Goal: Task Accomplishment & Management: Manage account settings

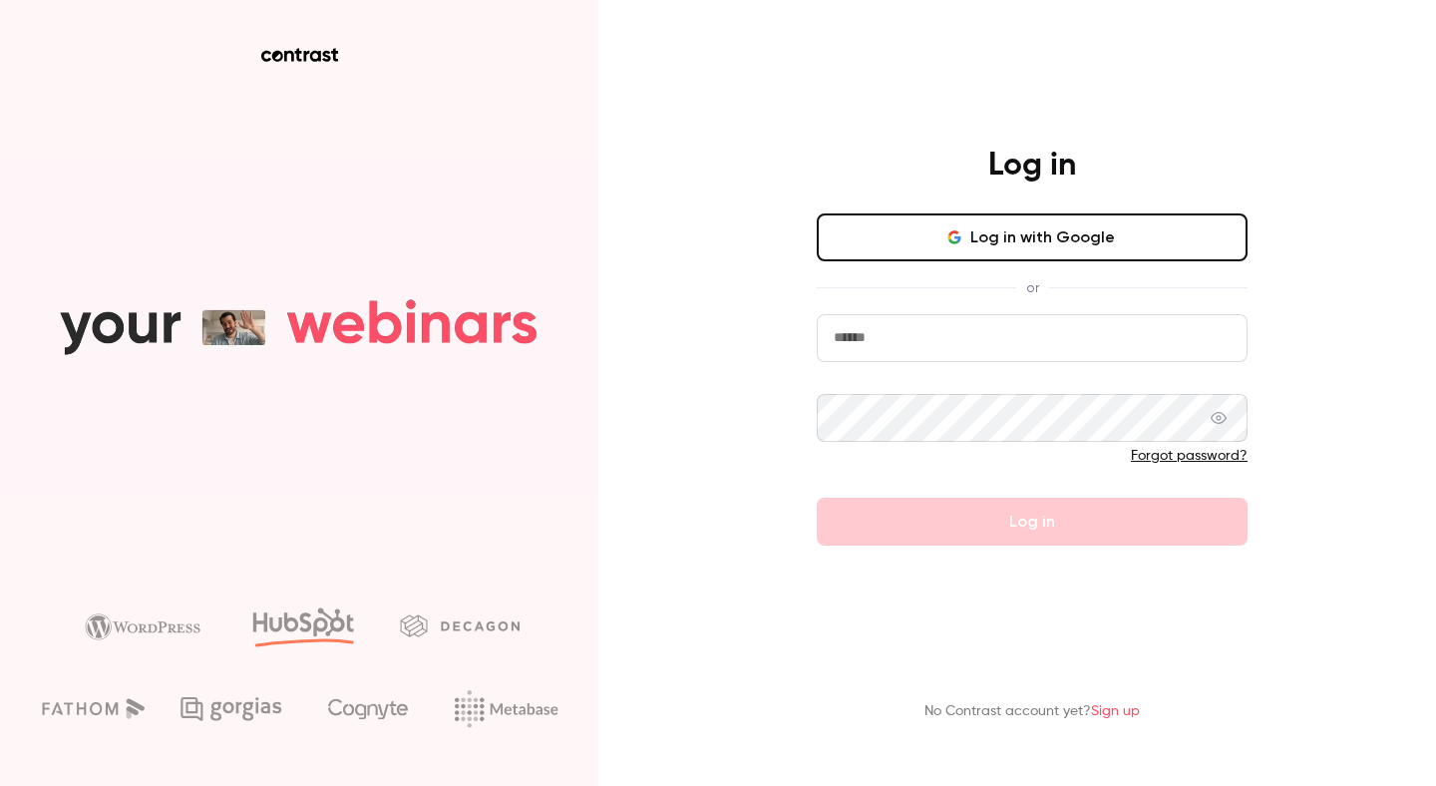
click at [889, 227] on button "Log in with Google" at bounding box center [1032, 237] width 431 height 48
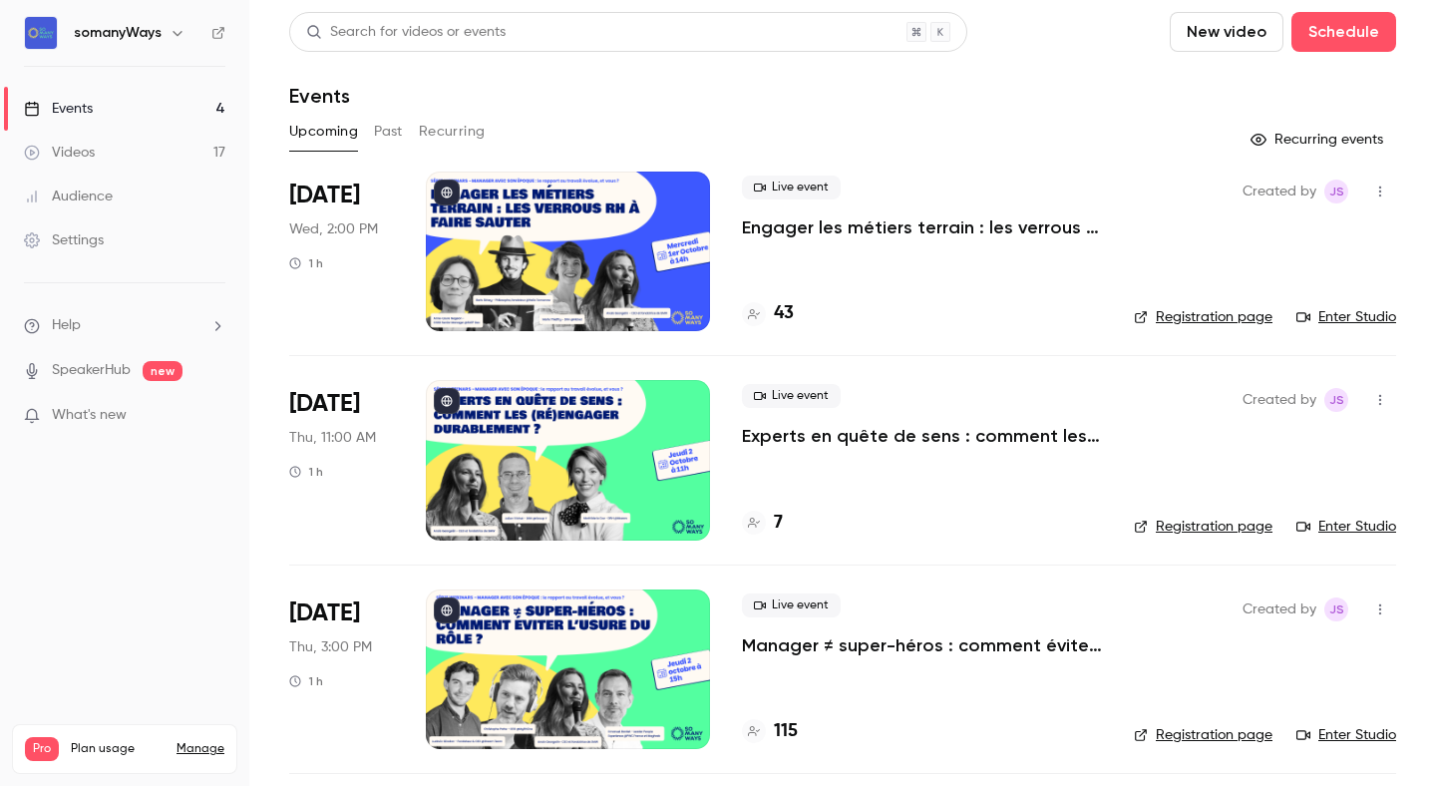
click at [182, 38] on icon "button" at bounding box center [178, 33] width 16 height 16
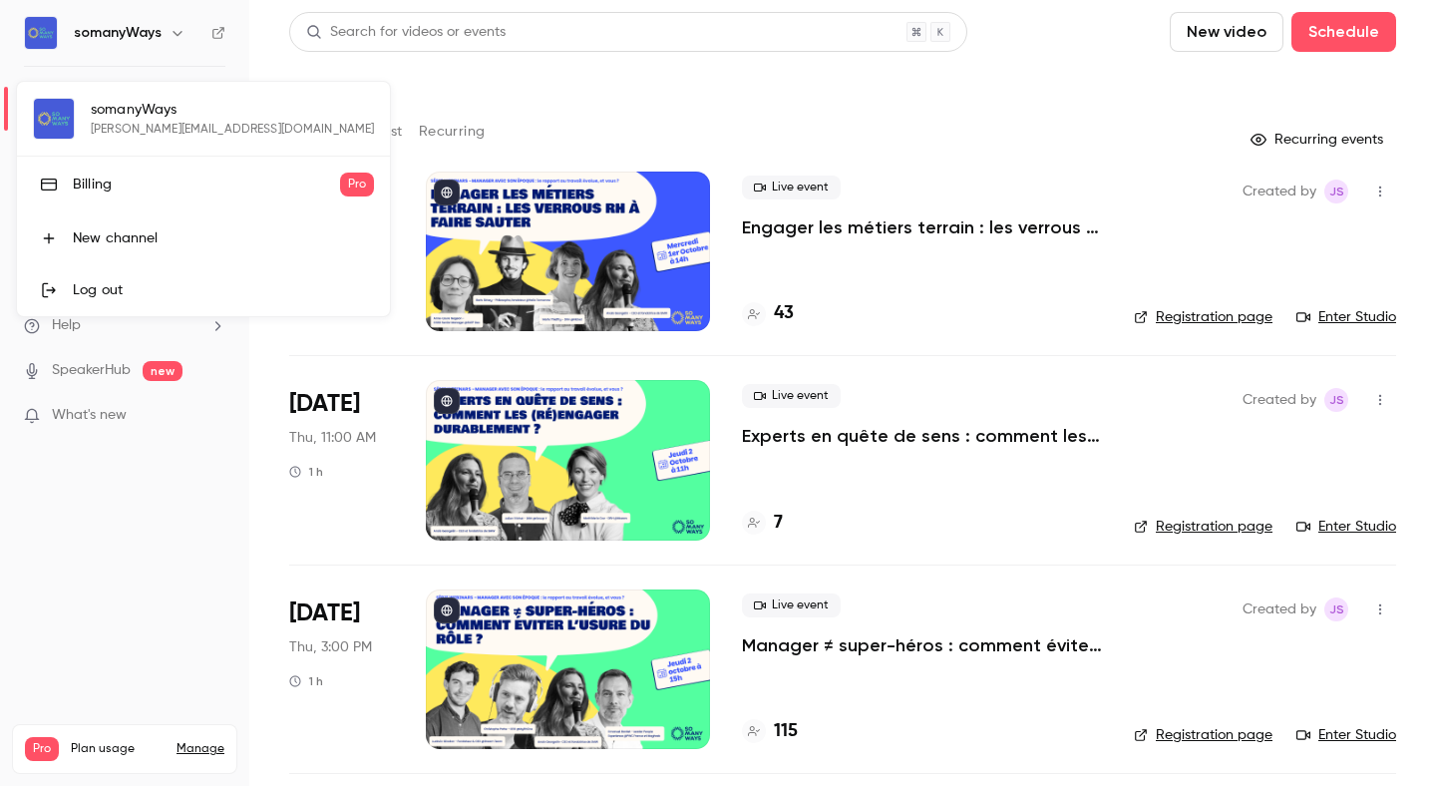
click at [177, 40] on div at bounding box center [718, 393] width 1436 height 786
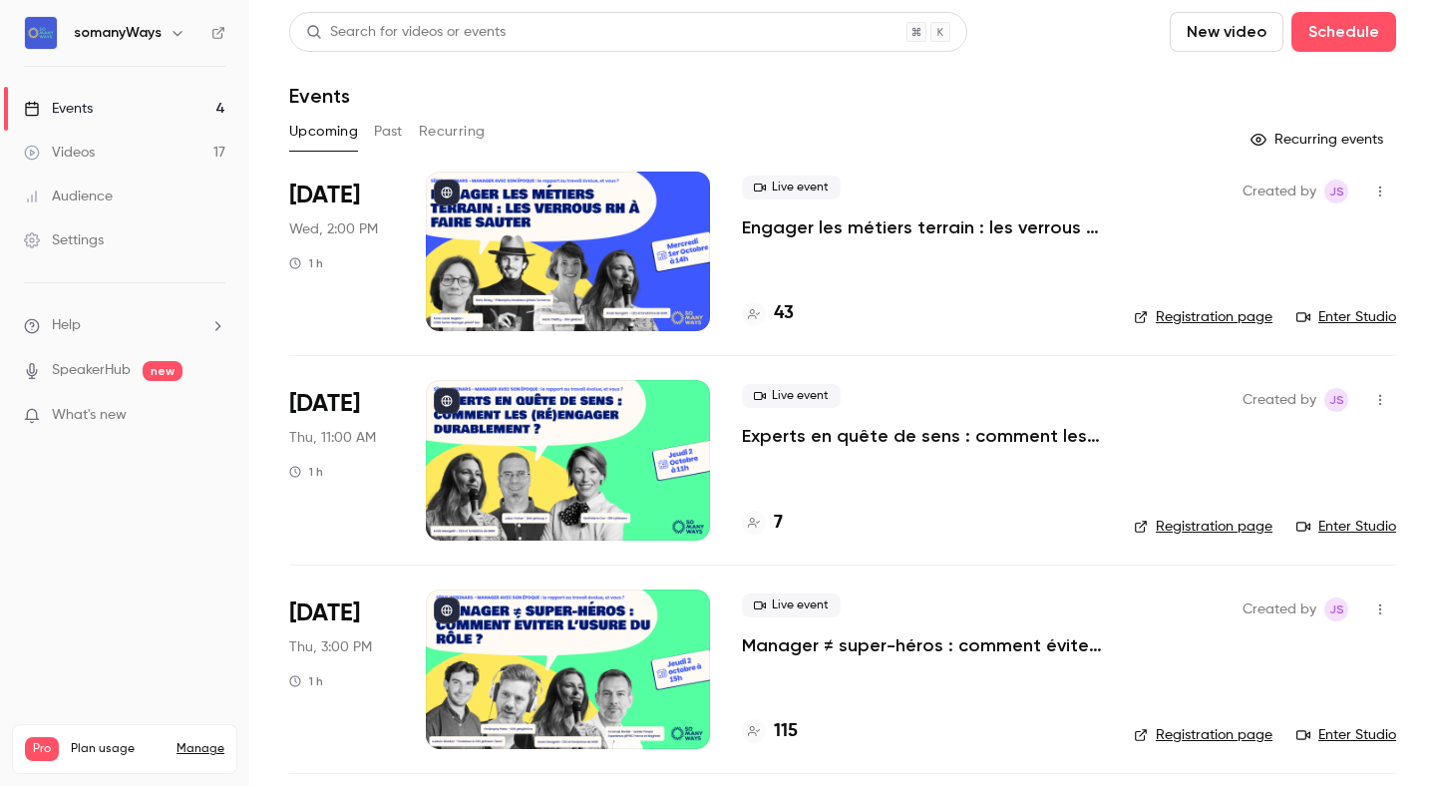
click at [159, 245] on link "Settings" at bounding box center [124, 240] width 249 height 44
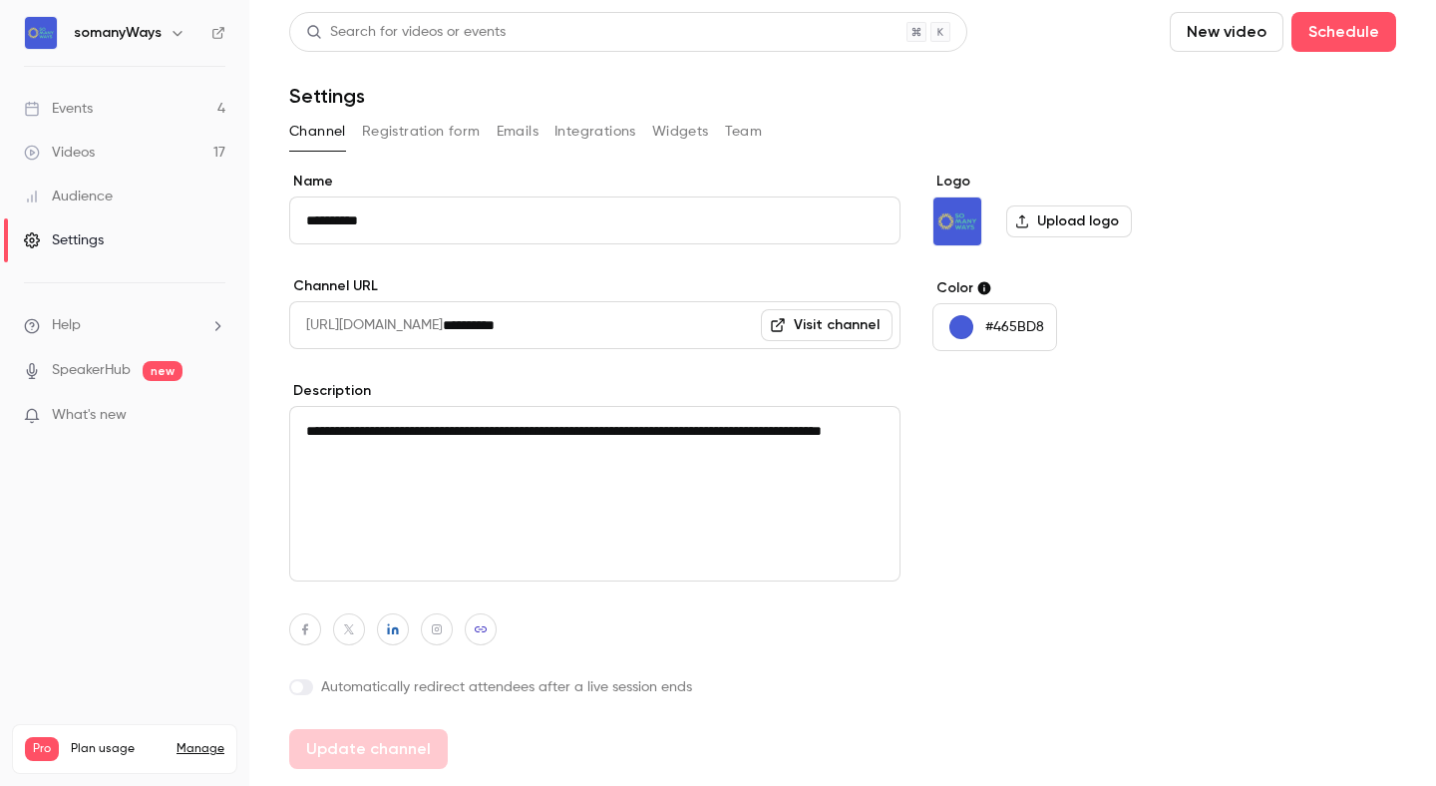
click at [438, 135] on button "Registration form" at bounding box center [421, 132] width 119 height 32
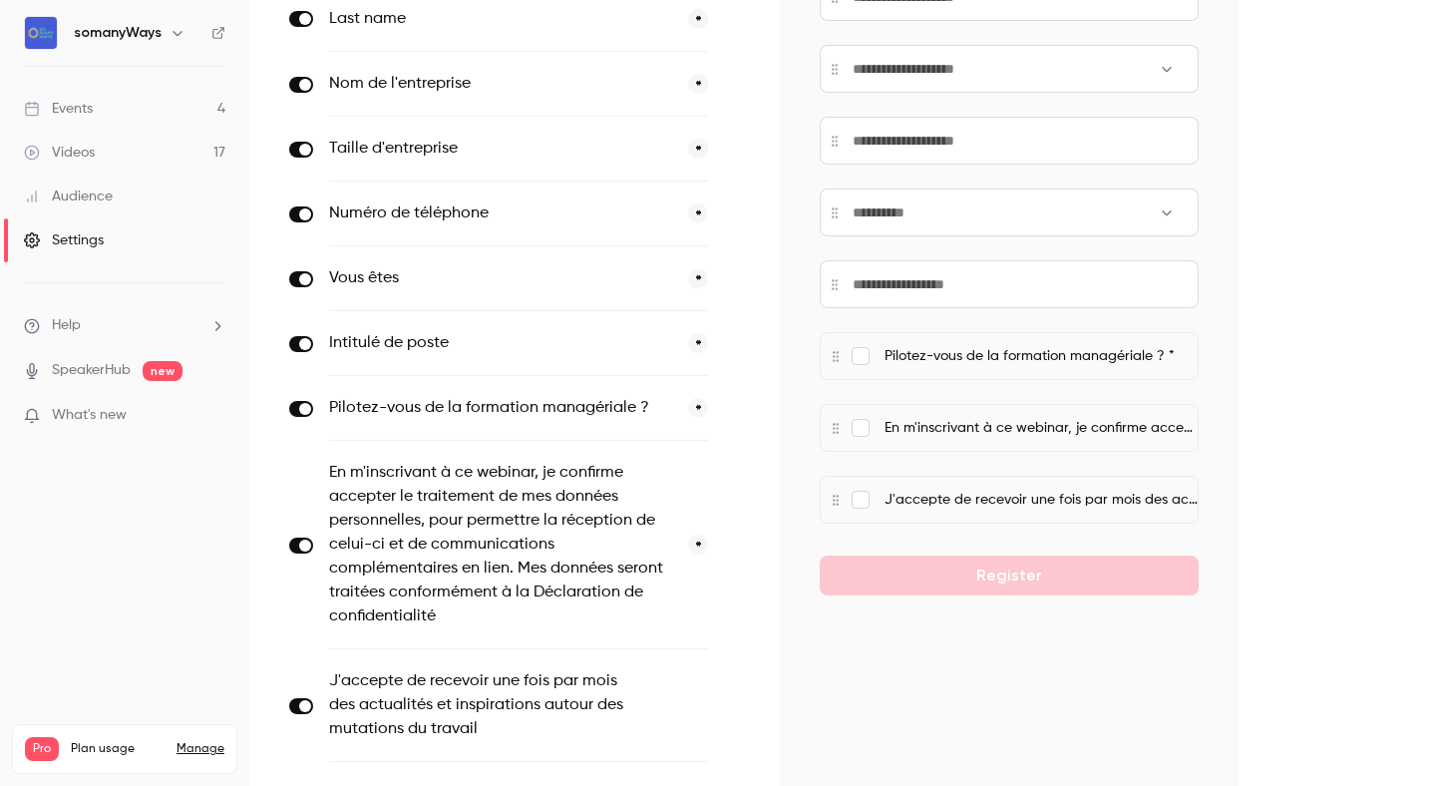
scroll to position [457, 0]
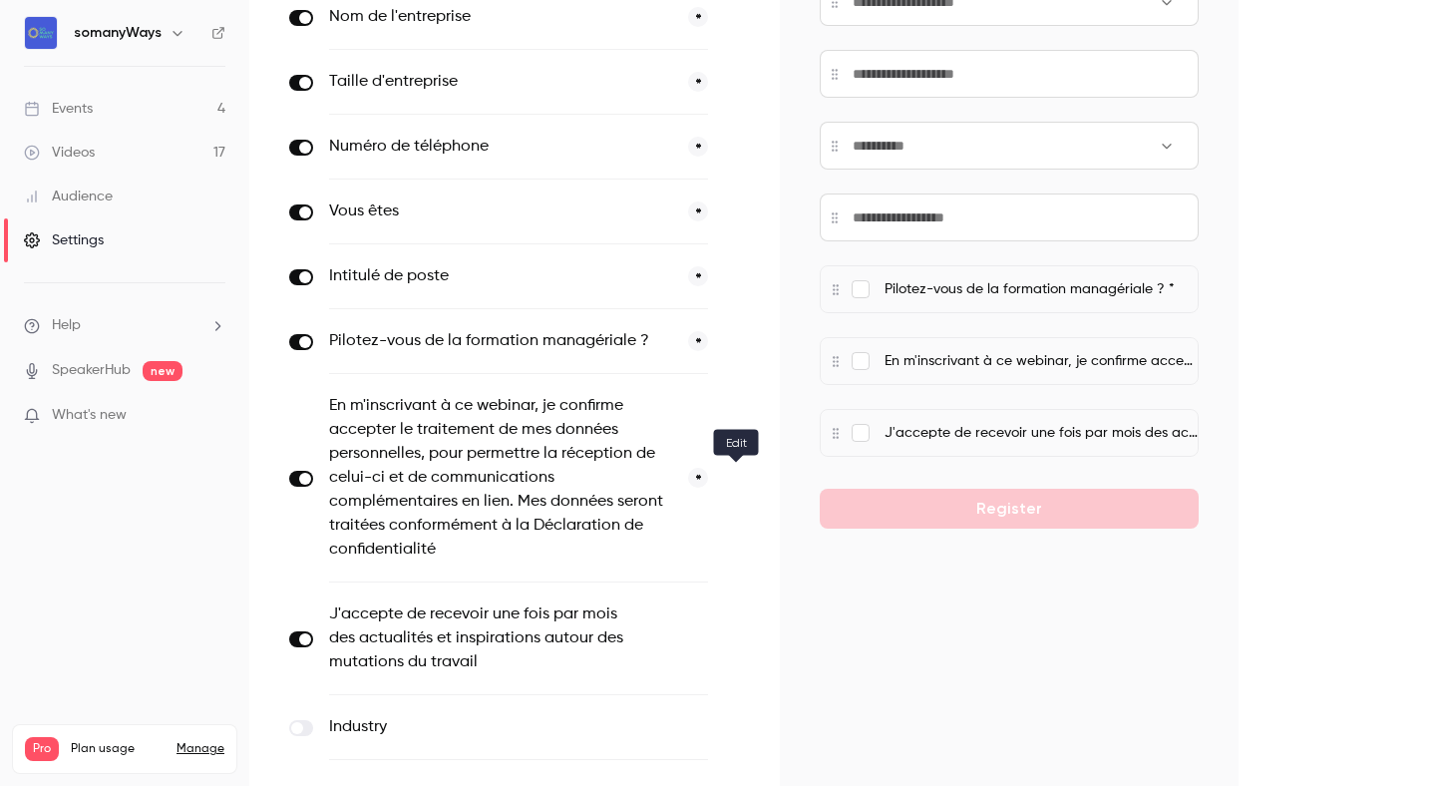
click at [733, 476] on icon "button" at bounding box center [736, 479] width 12 height 12
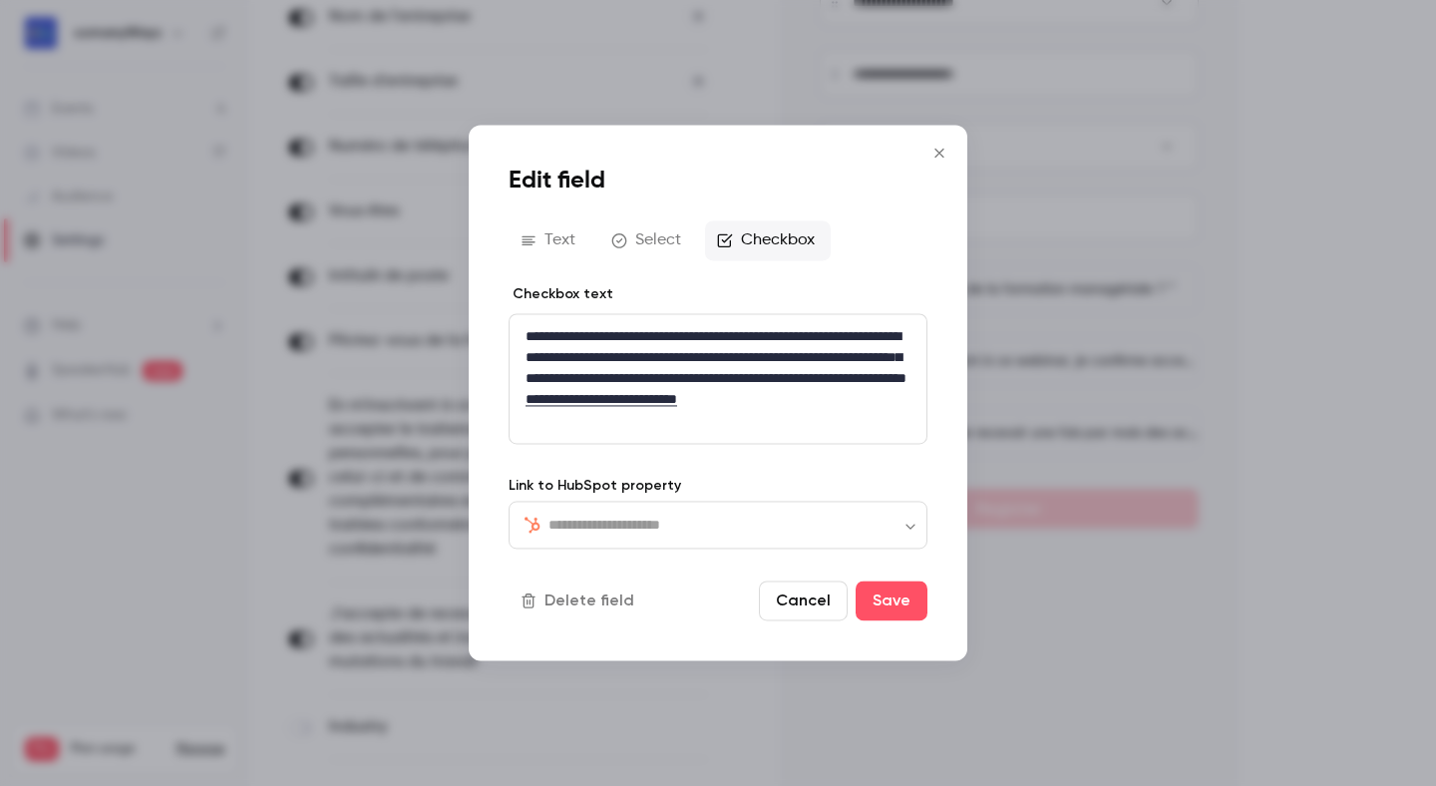
type input "**********"
click at [878, 594] on button "Save" at bounding box center [892, 601] width 72 height 40
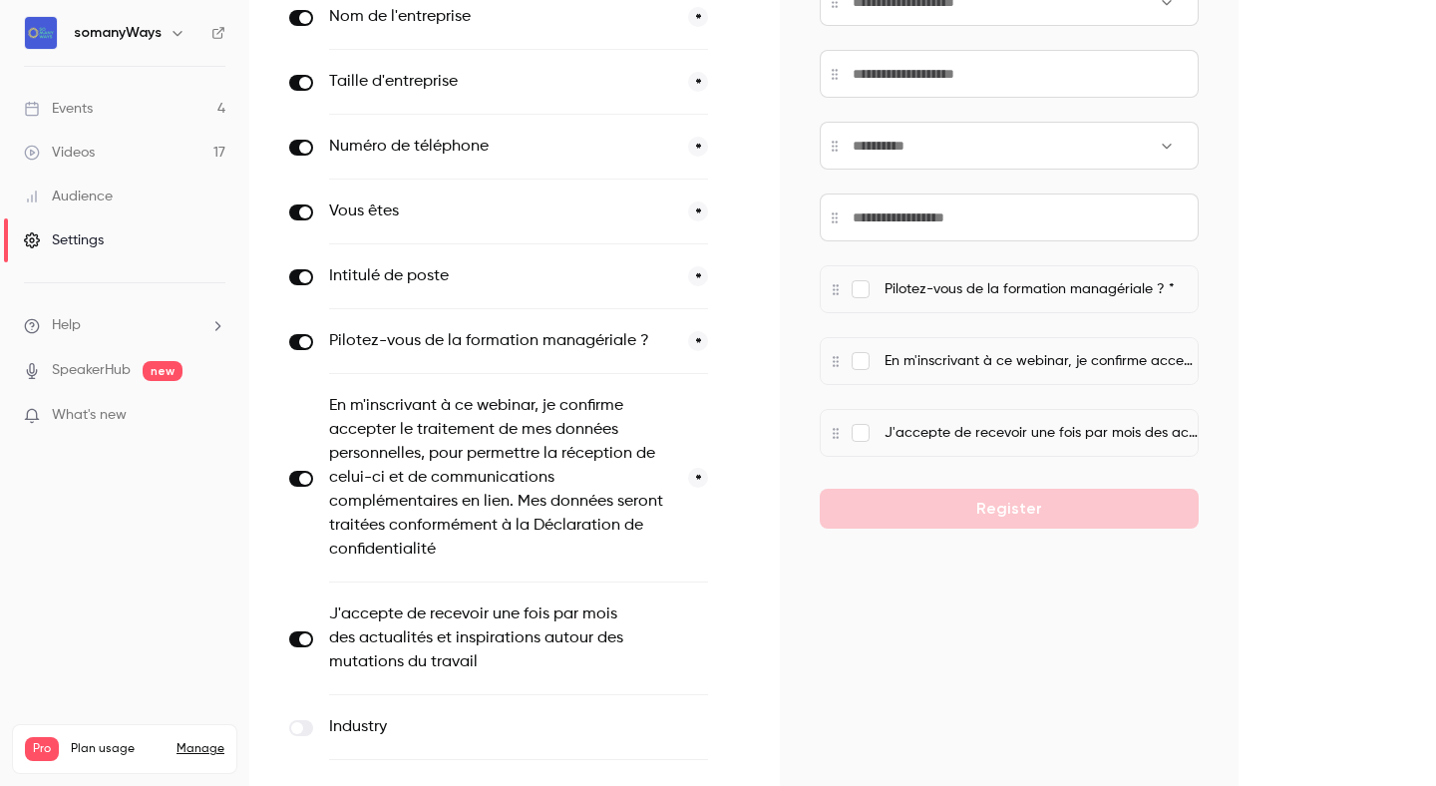
scroll to position [582, 0]
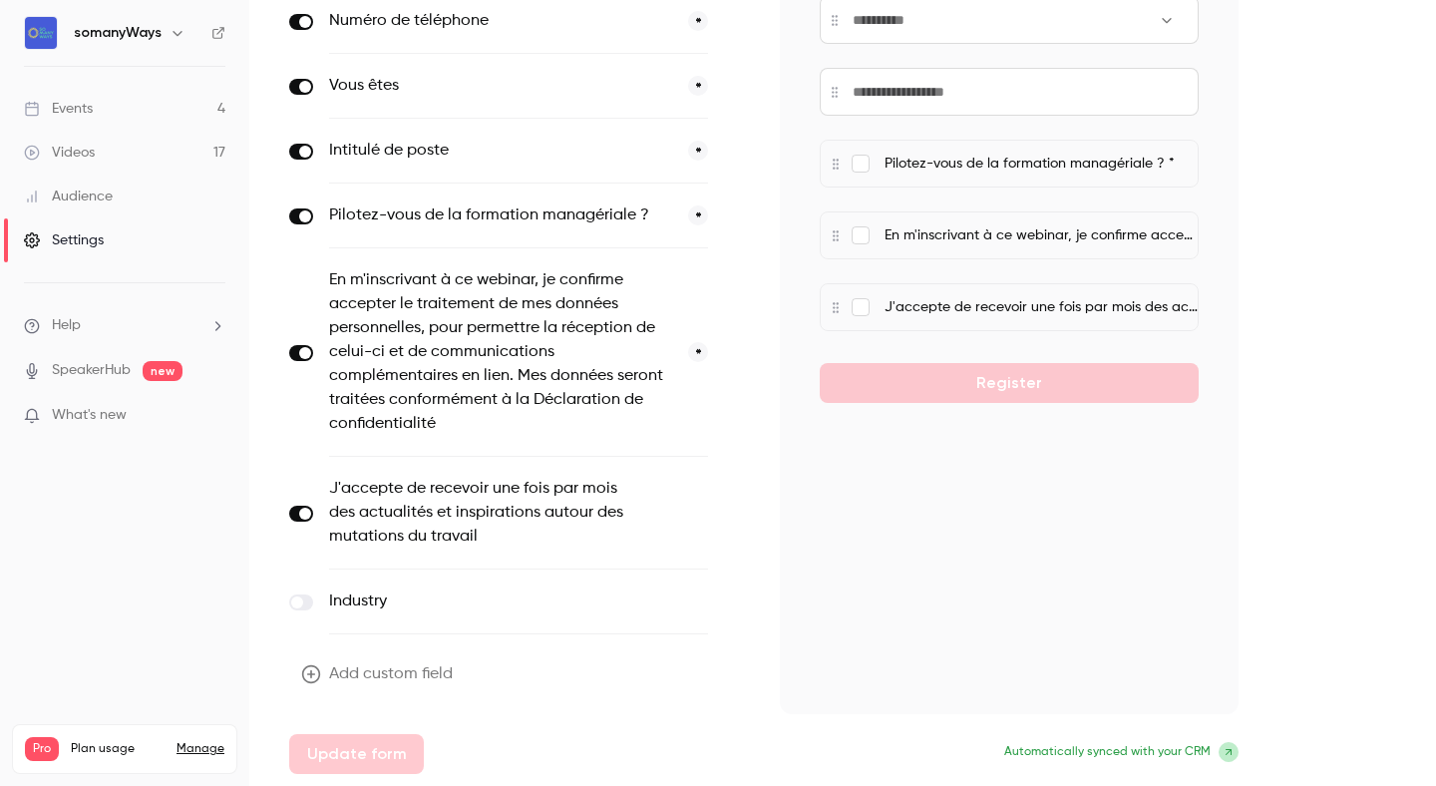
click at [739, 519] on button "button" at bounding box center [736, 514] width 24 height 24
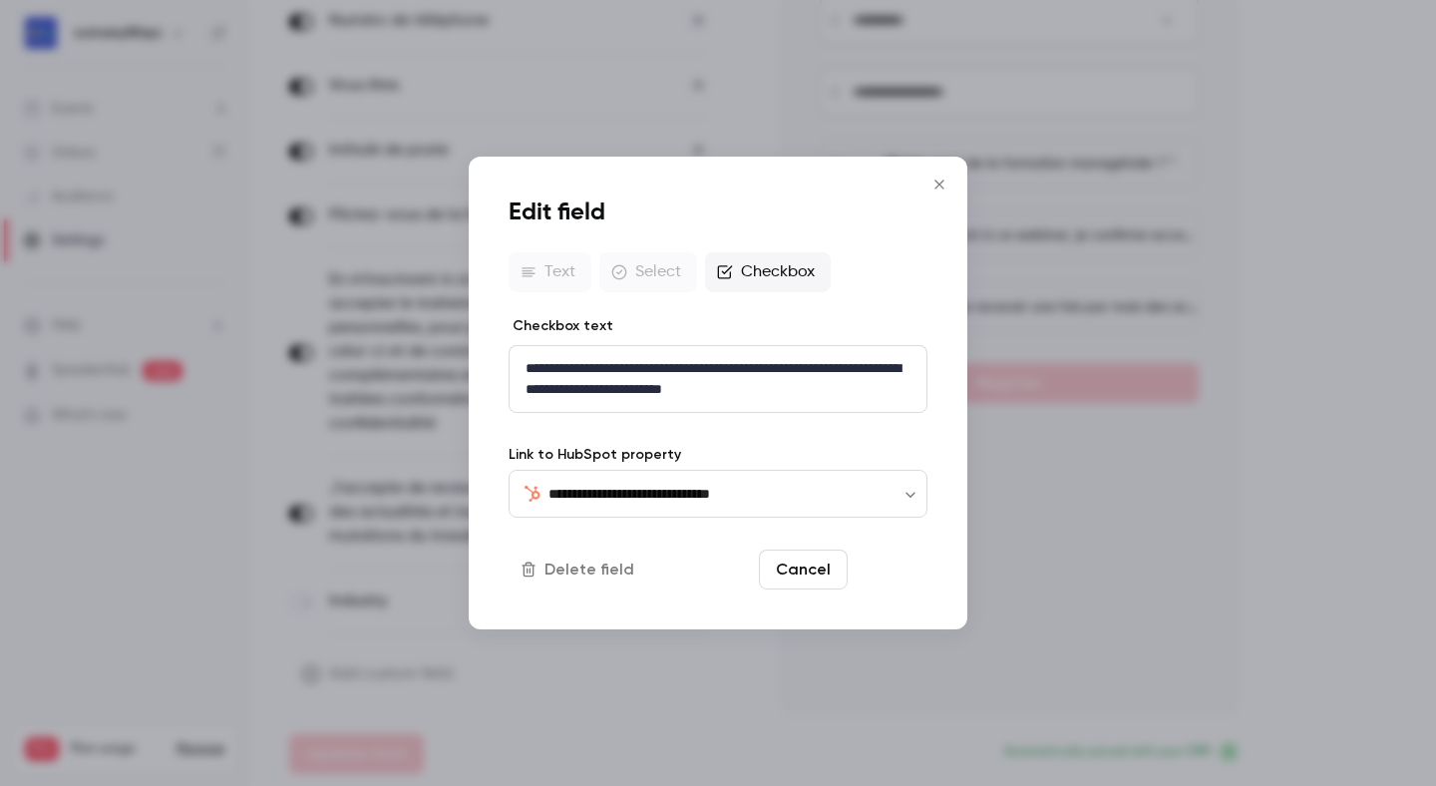
click at [882, 559] on button "Save" at bounding box center [892, 569] width 72 height 40
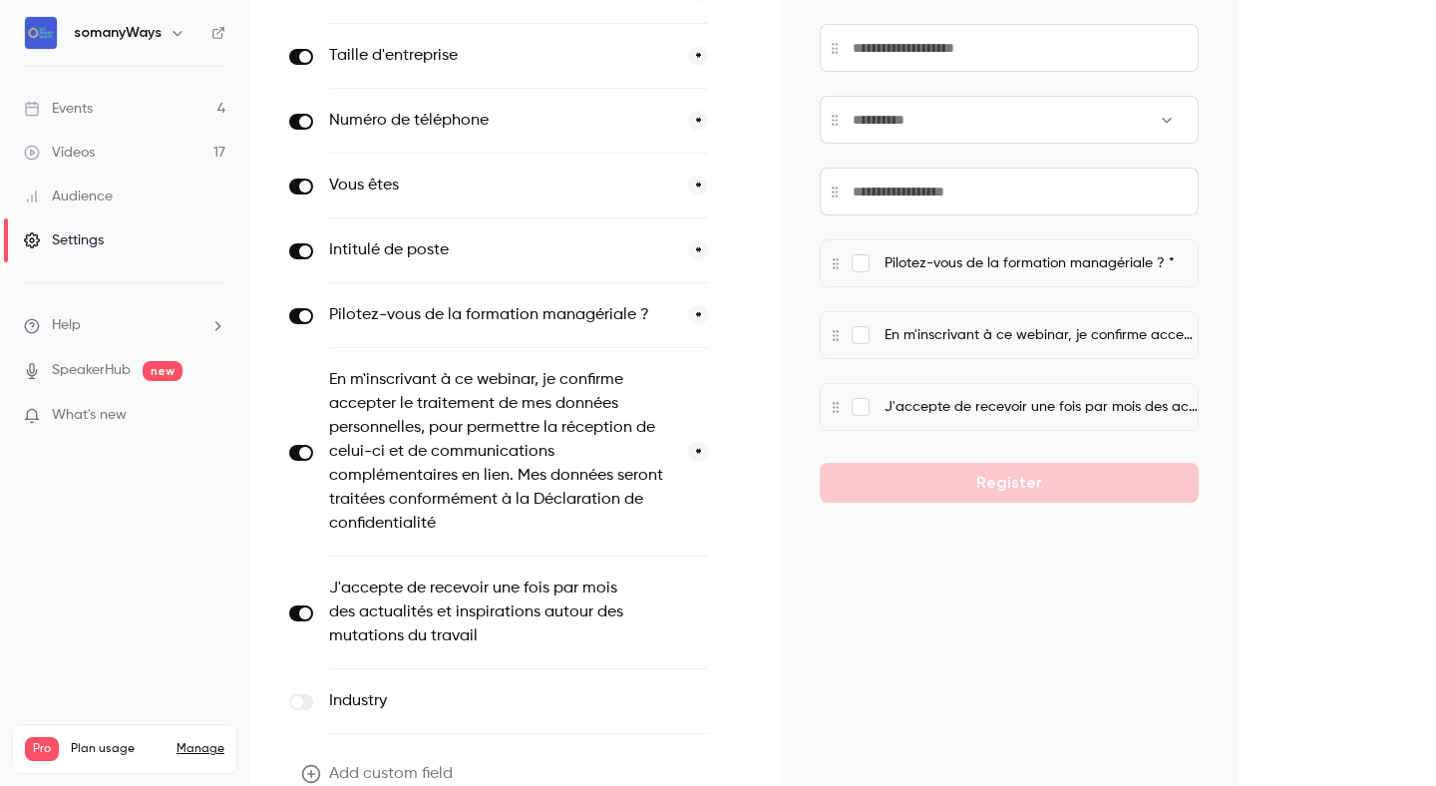
scroll to position [364, 0]
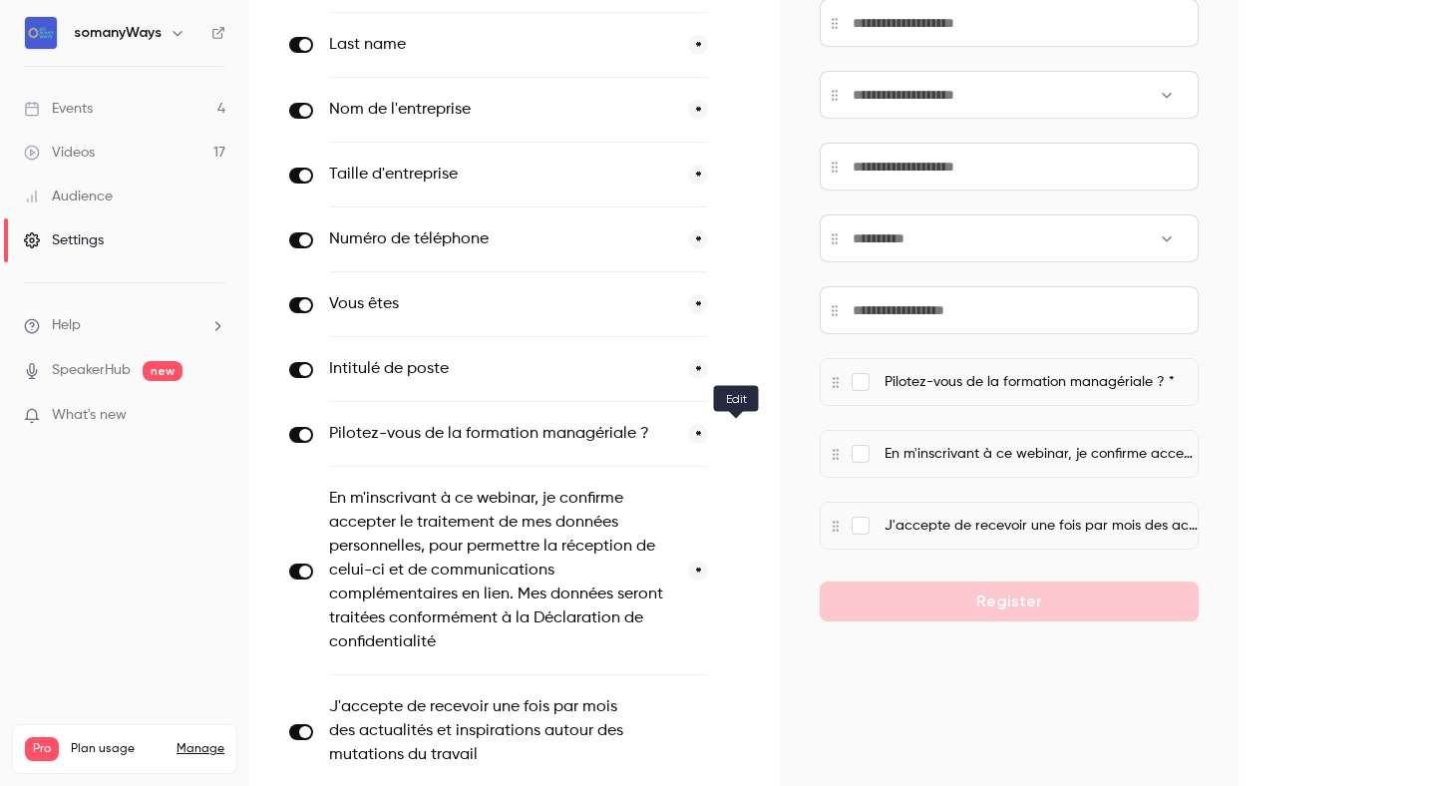
click at [741, 437] on icon "button" at bounding box center [736, 435] width 12 height 12
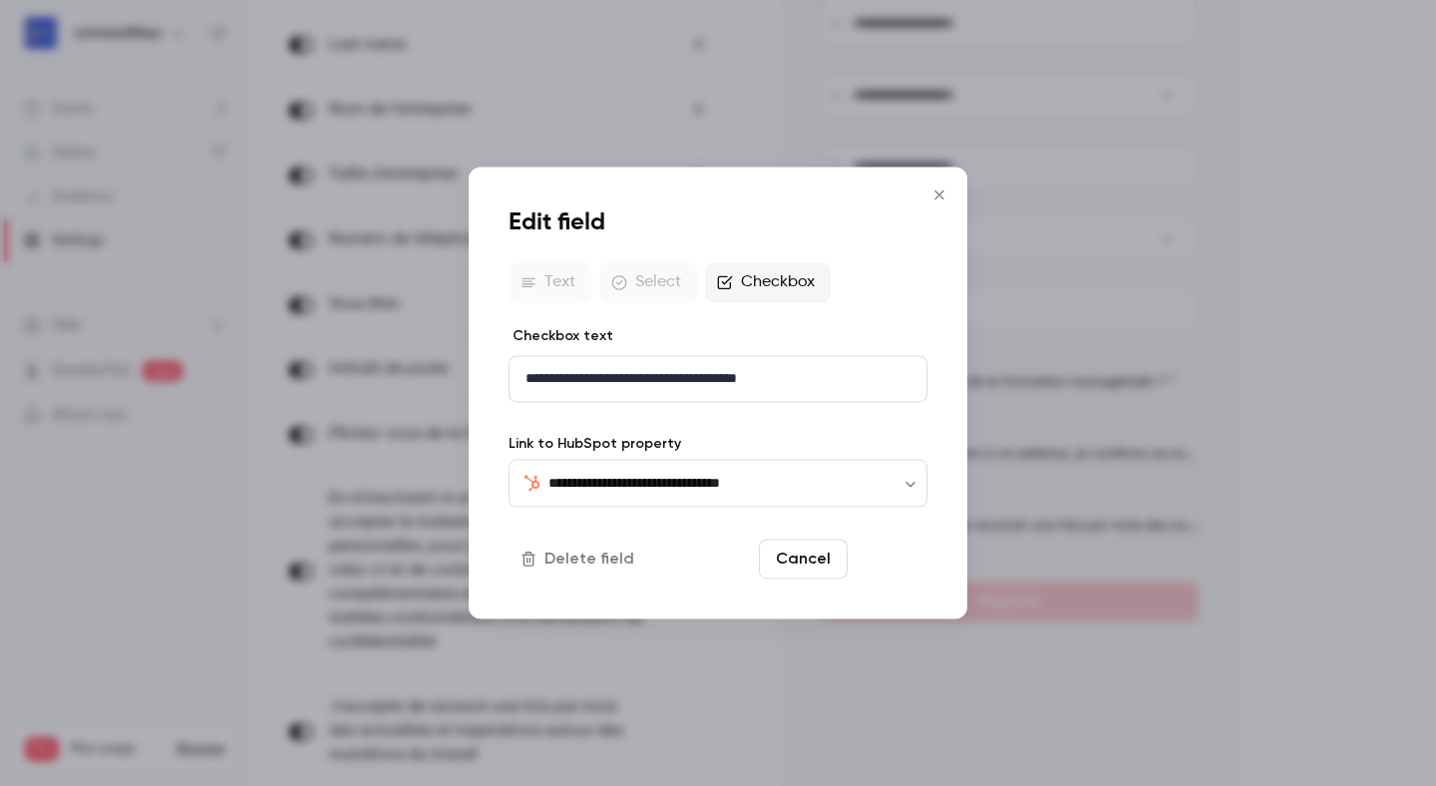
click at [869, 568] on button "Save" at bounding box center [892, 559] width 72 height 40
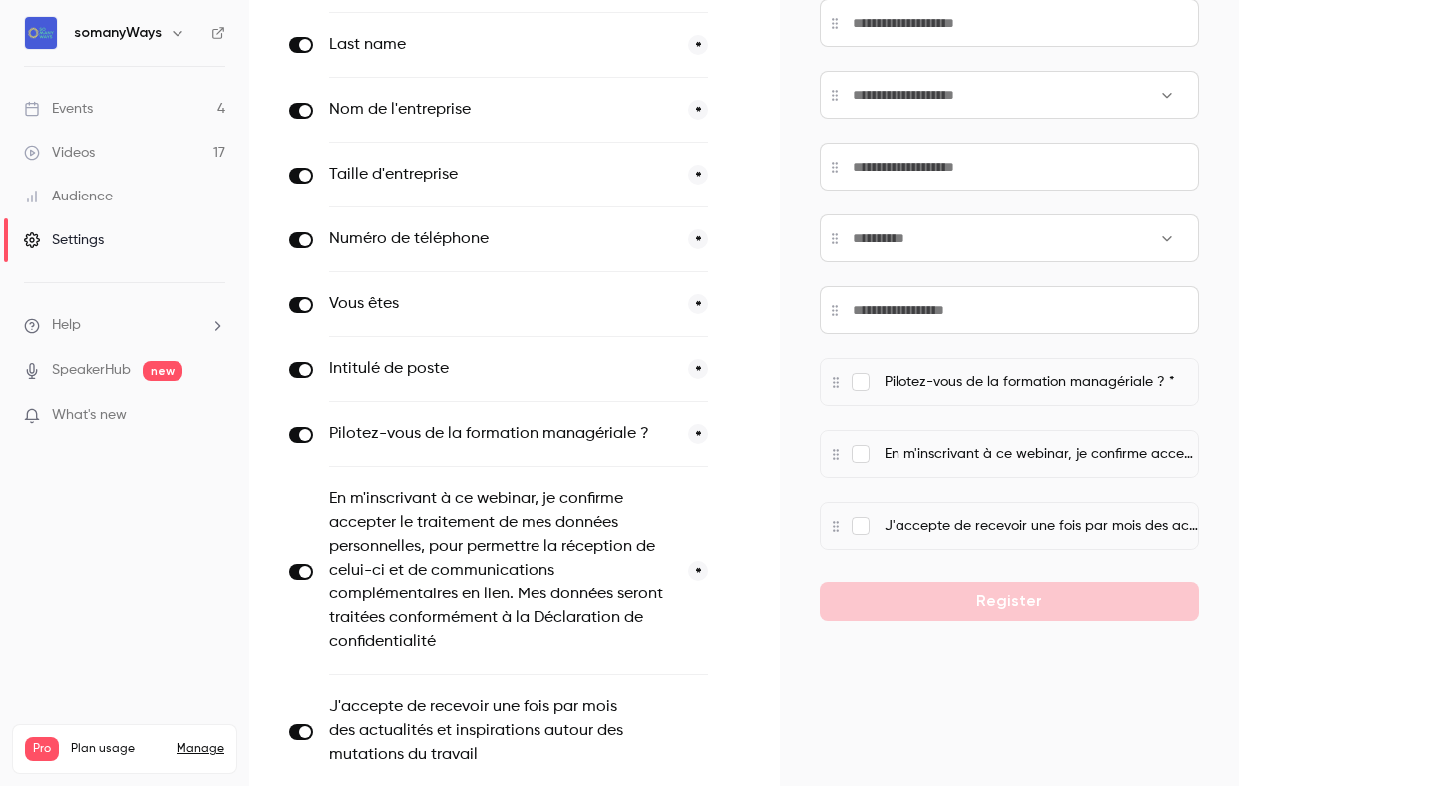
click at [162, 119] on link "Events 4" at bounding box center [124, 109] width 249 height 44
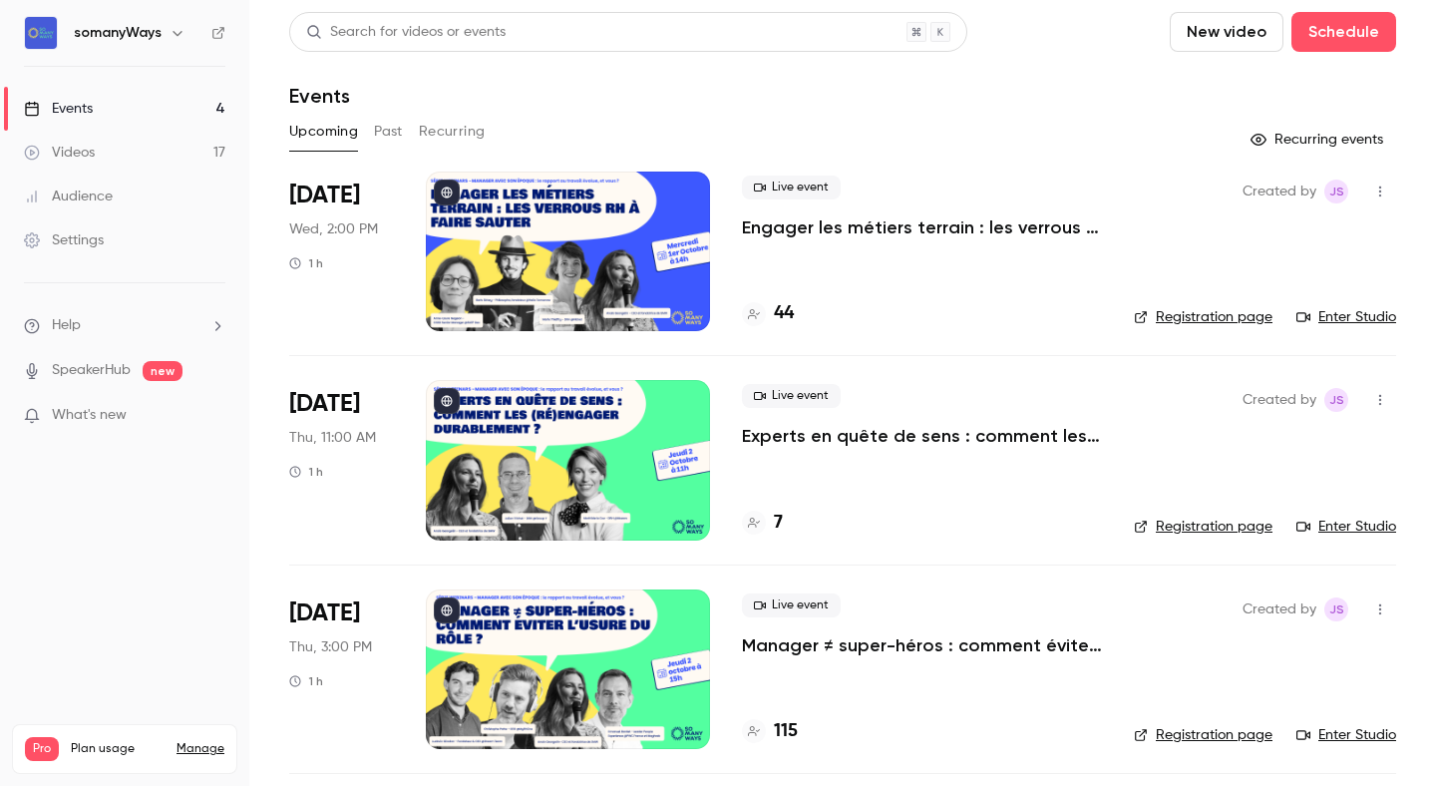
click at [96, 208] on link "Audience" at bounding box center [124, 196] width 249 height 44
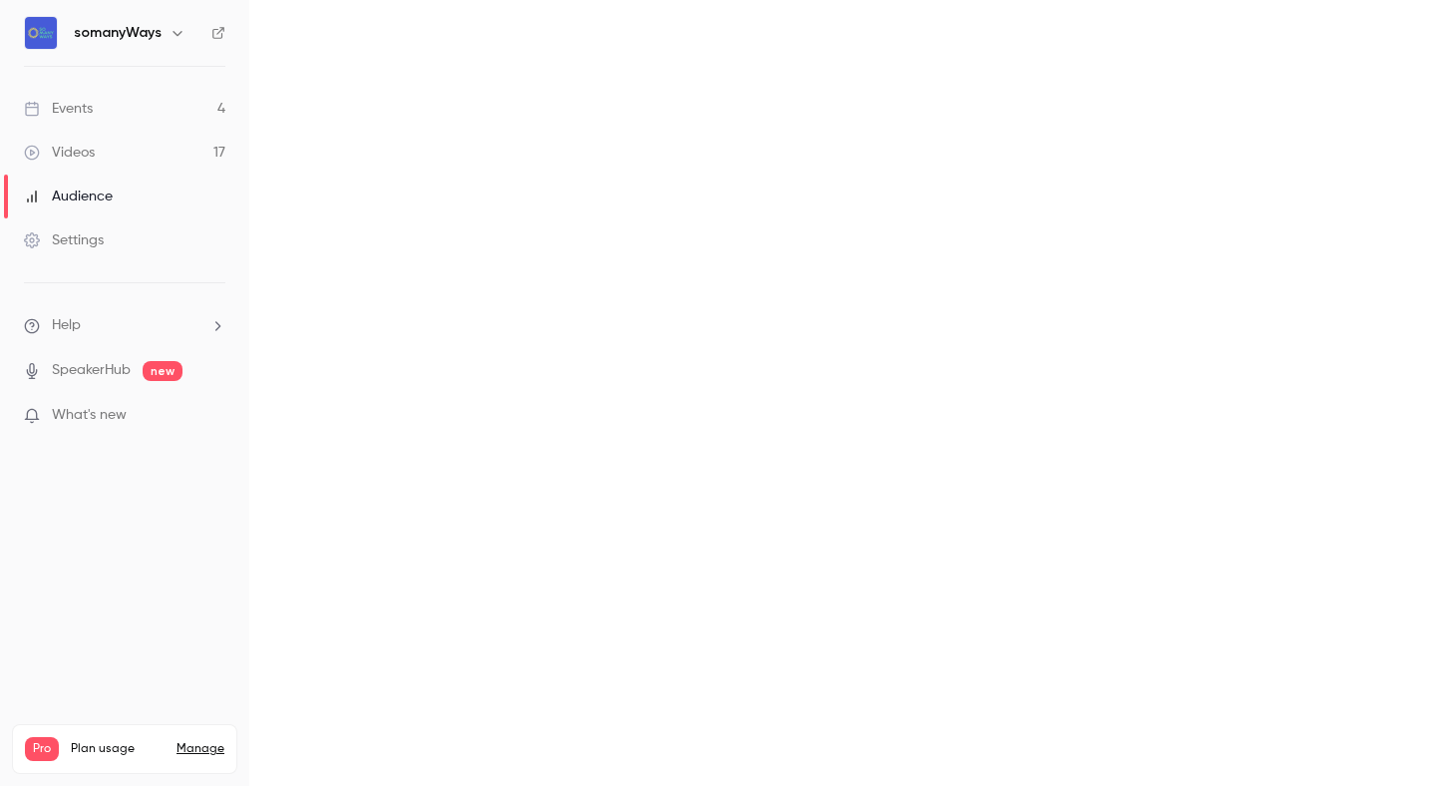
click at [104, 233] on link "Settings" at bounding box center [124, 240] width 249 height 44
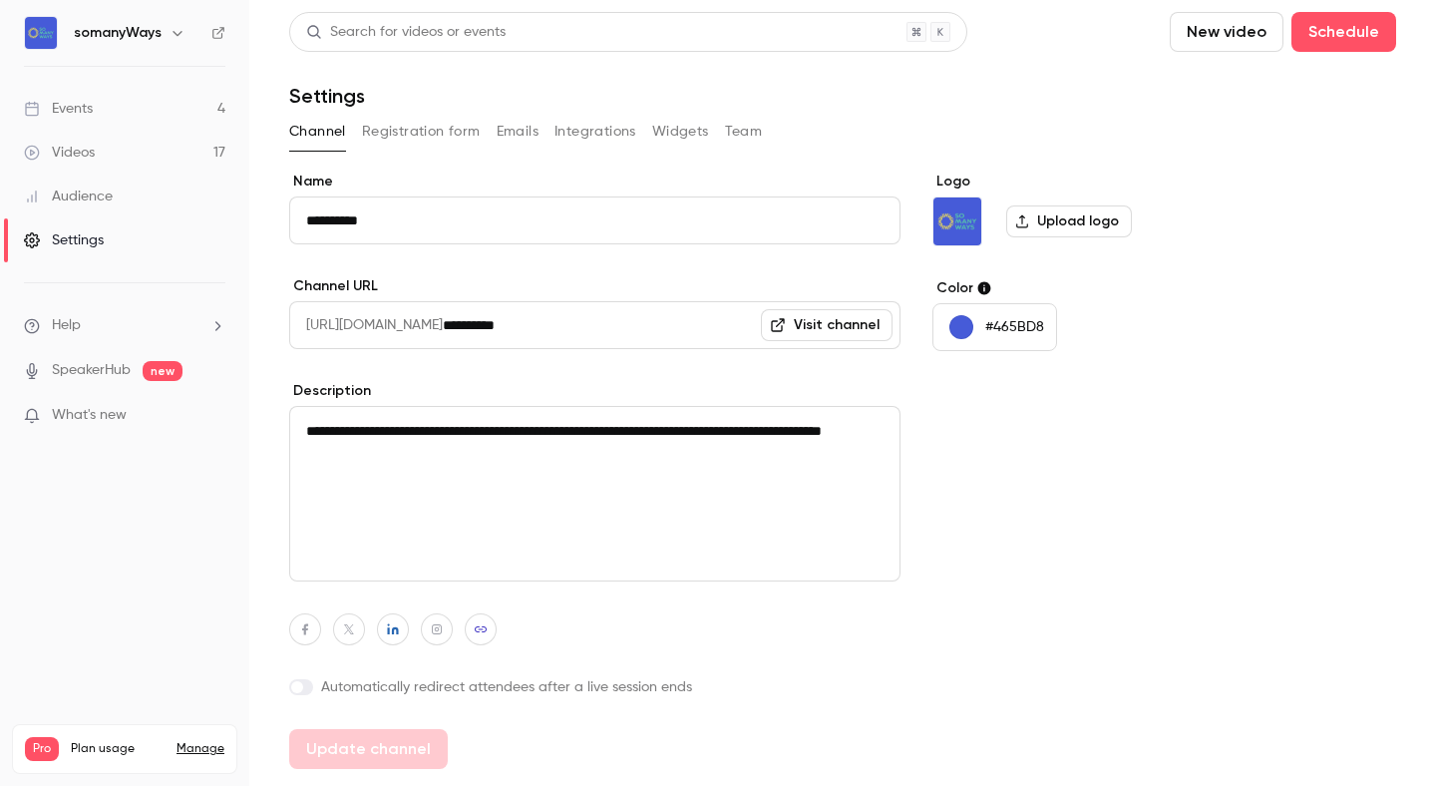
click at [454, 133] on button "Registration form" at bounding box center [421, 132] width 119 height 32
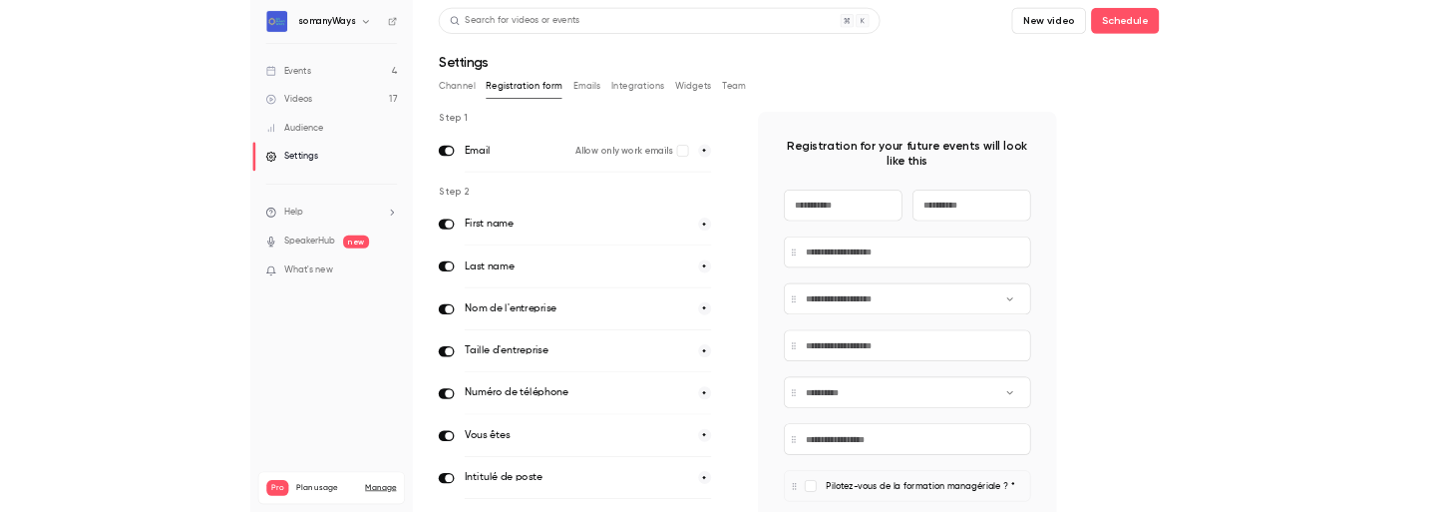
scroll to position [222, 0]
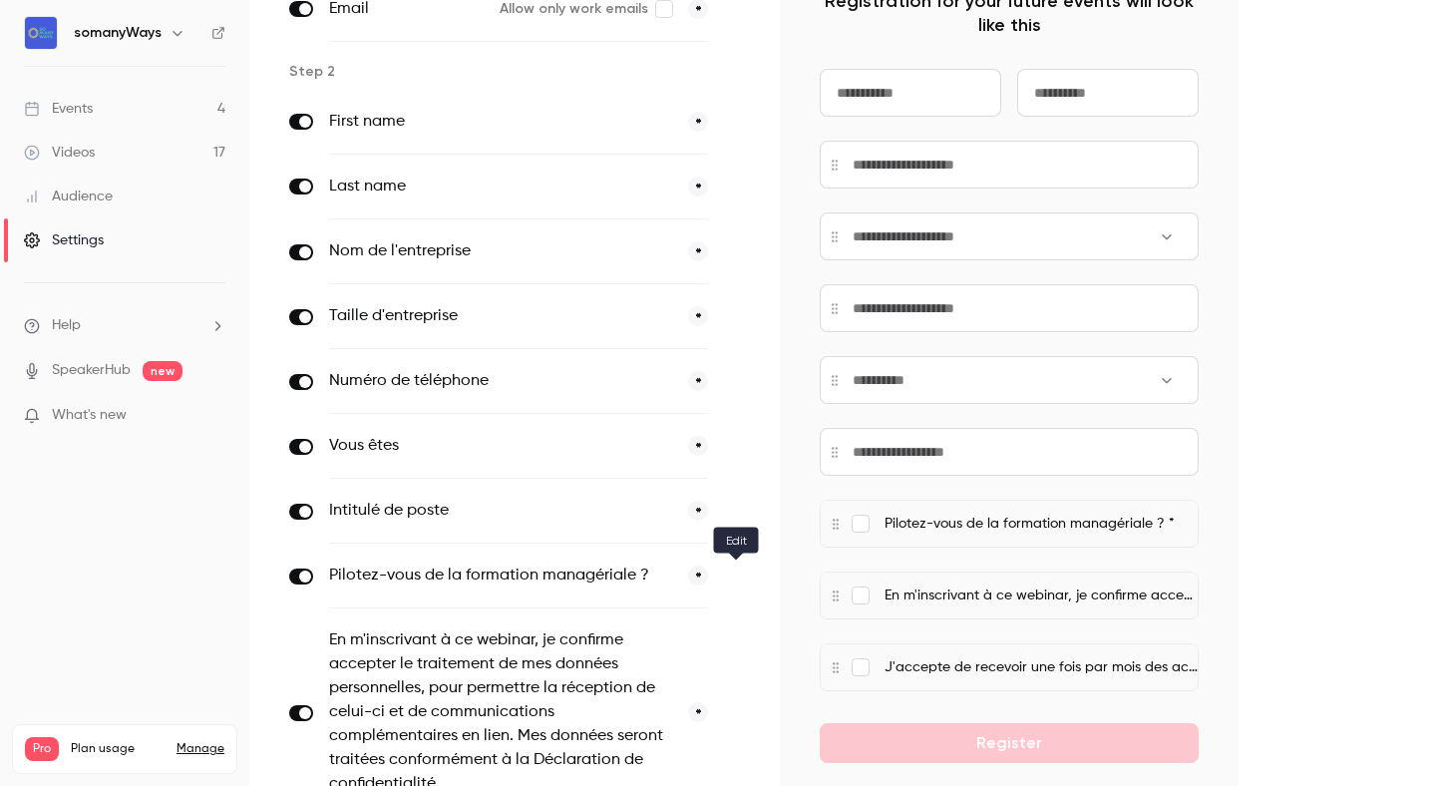
click at [745, 575] on button "button" at bounding box center [736, 576] width 24 height 24
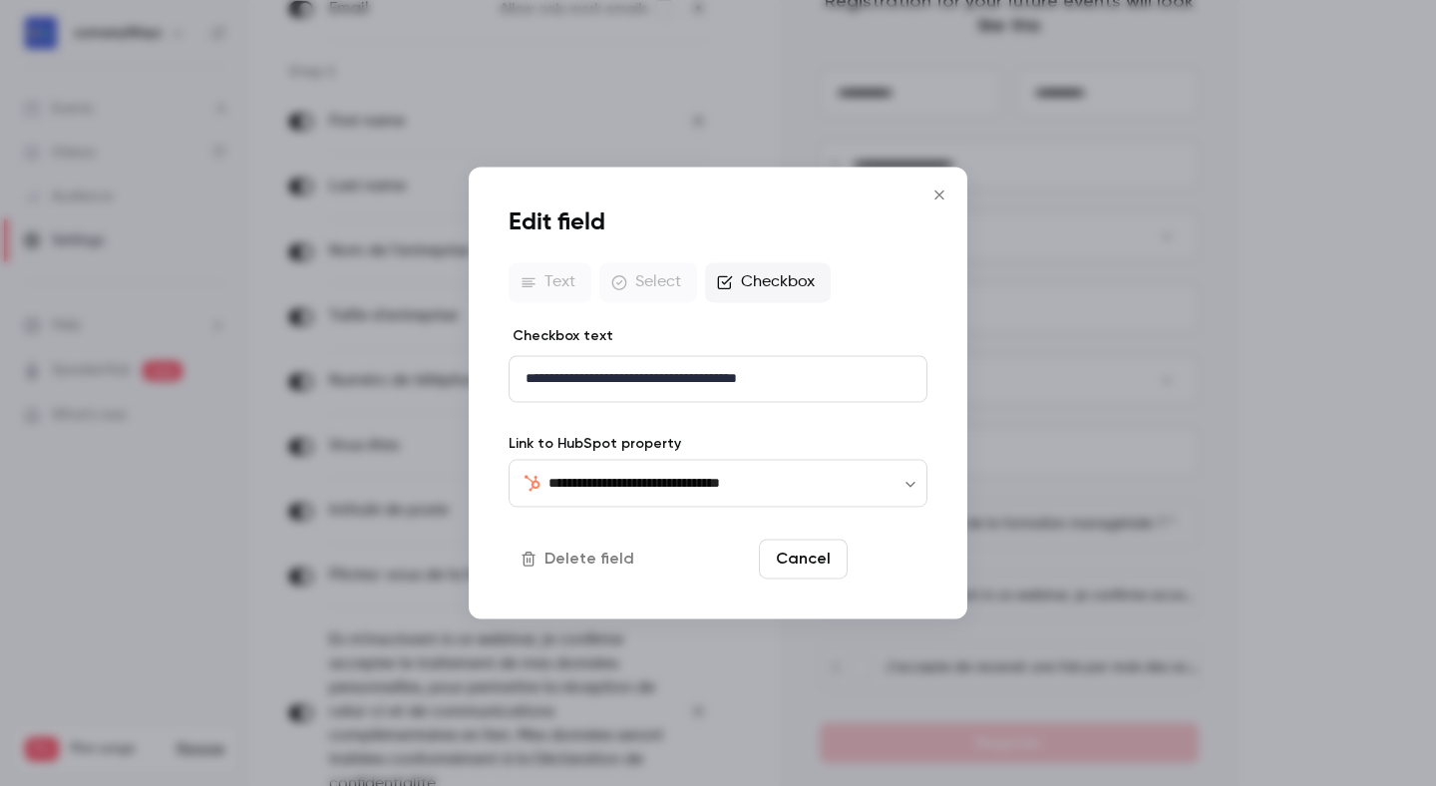
click at [873, 560] on button "Save" at bounding box center [892, 559] width 72 height 40
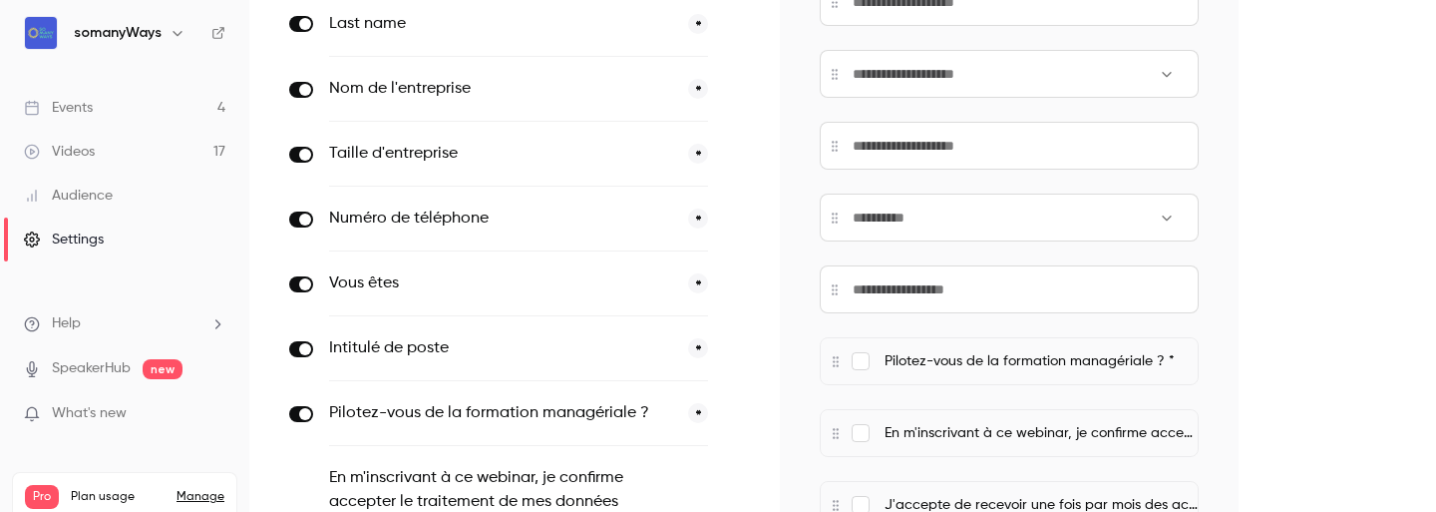
scroll to position [399, 0]
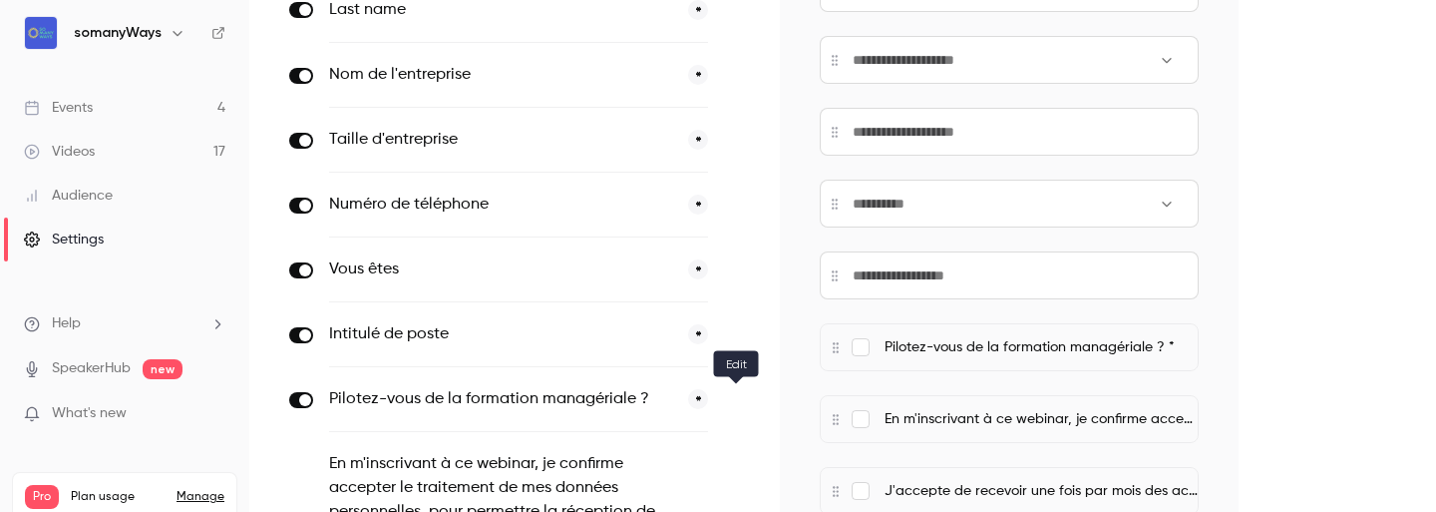
click at [740, 400] on icon "button" at bounding box center [736, 400] width 12 height 12
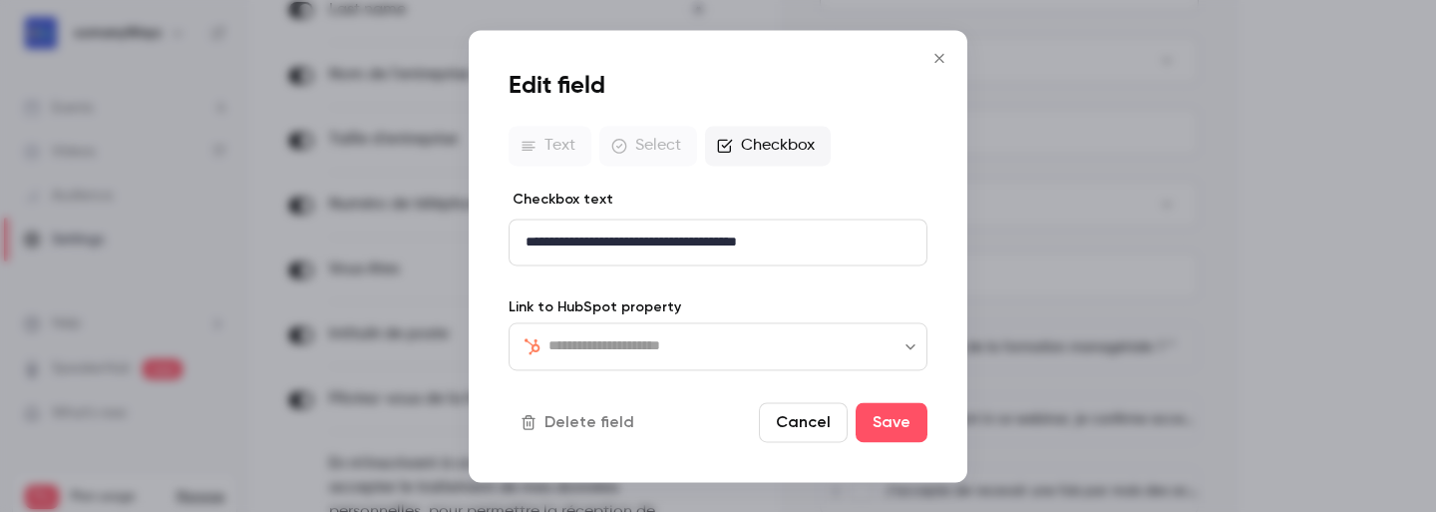
type input "**********"
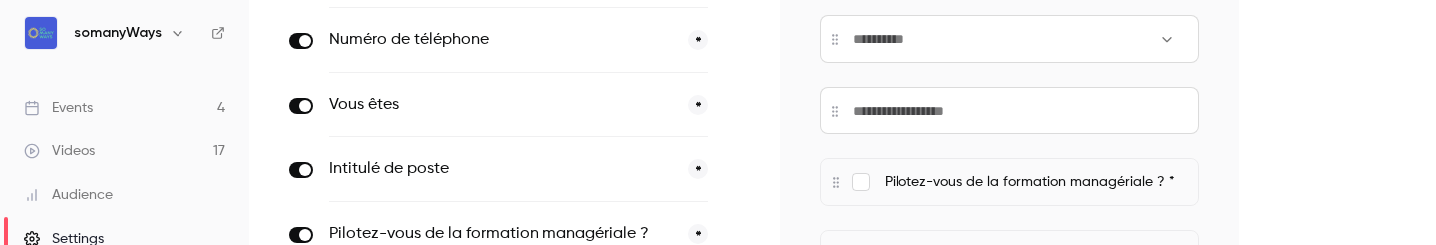
scroll to position [586, 0]
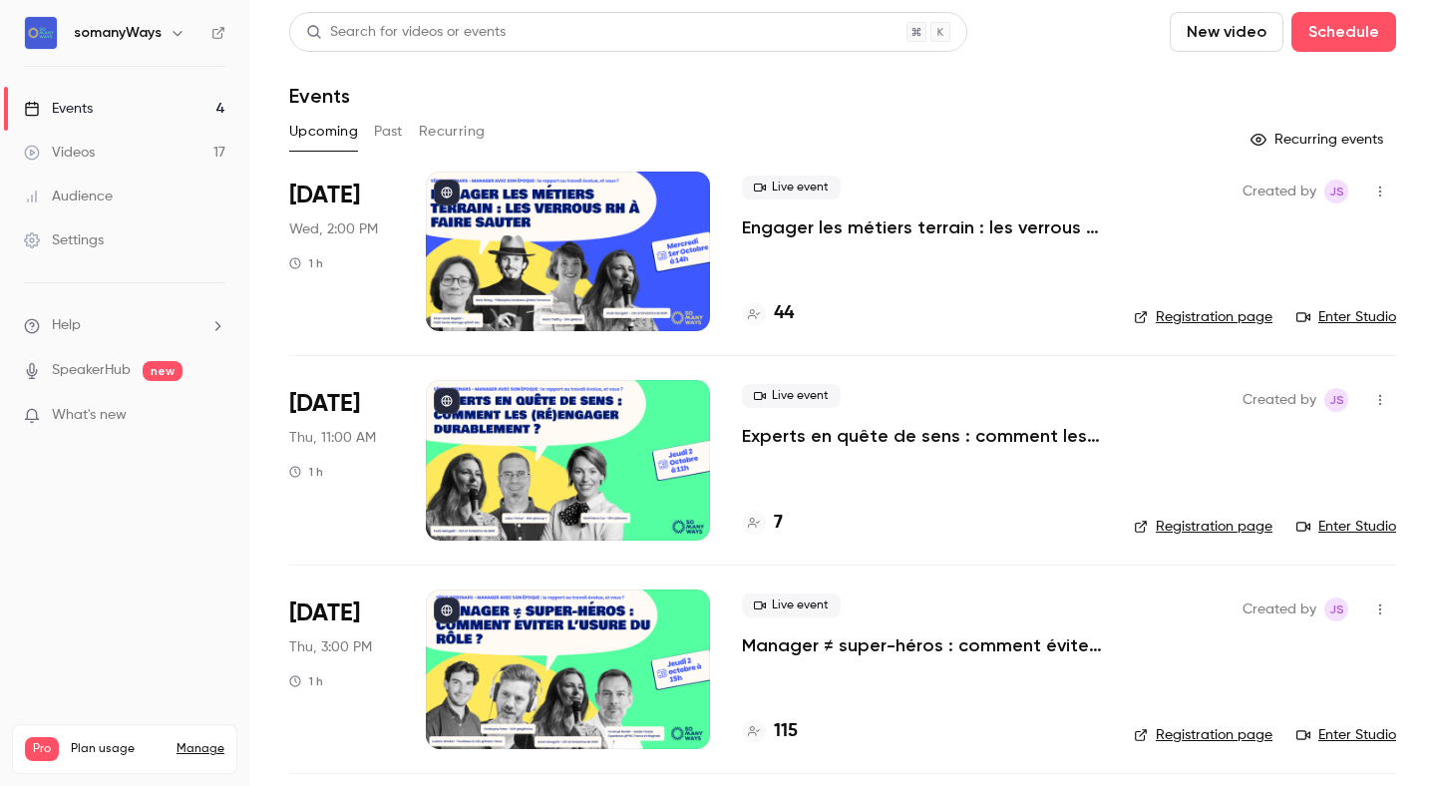
click at [796, 312] on div "44" at bounding box center [922, 313] width 360 height 27
click at [802, 220] on p "Engager les métiers terrain : les verrous RH à faire sauter" at bounding box center [922, 227] width 360 height 24
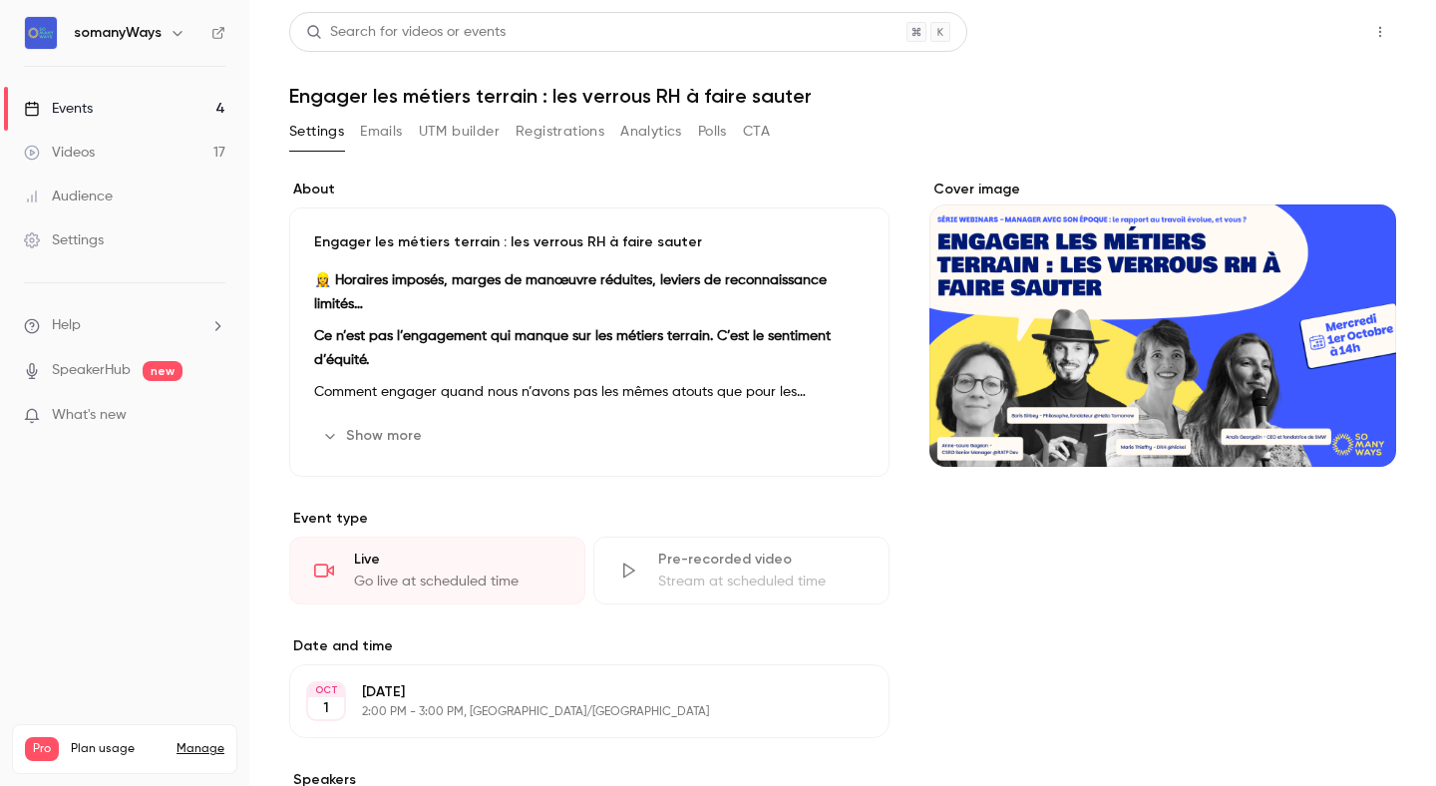
click at [1301, 42] on button "Share" at bounding box center [1308, 32] width 79 height 40
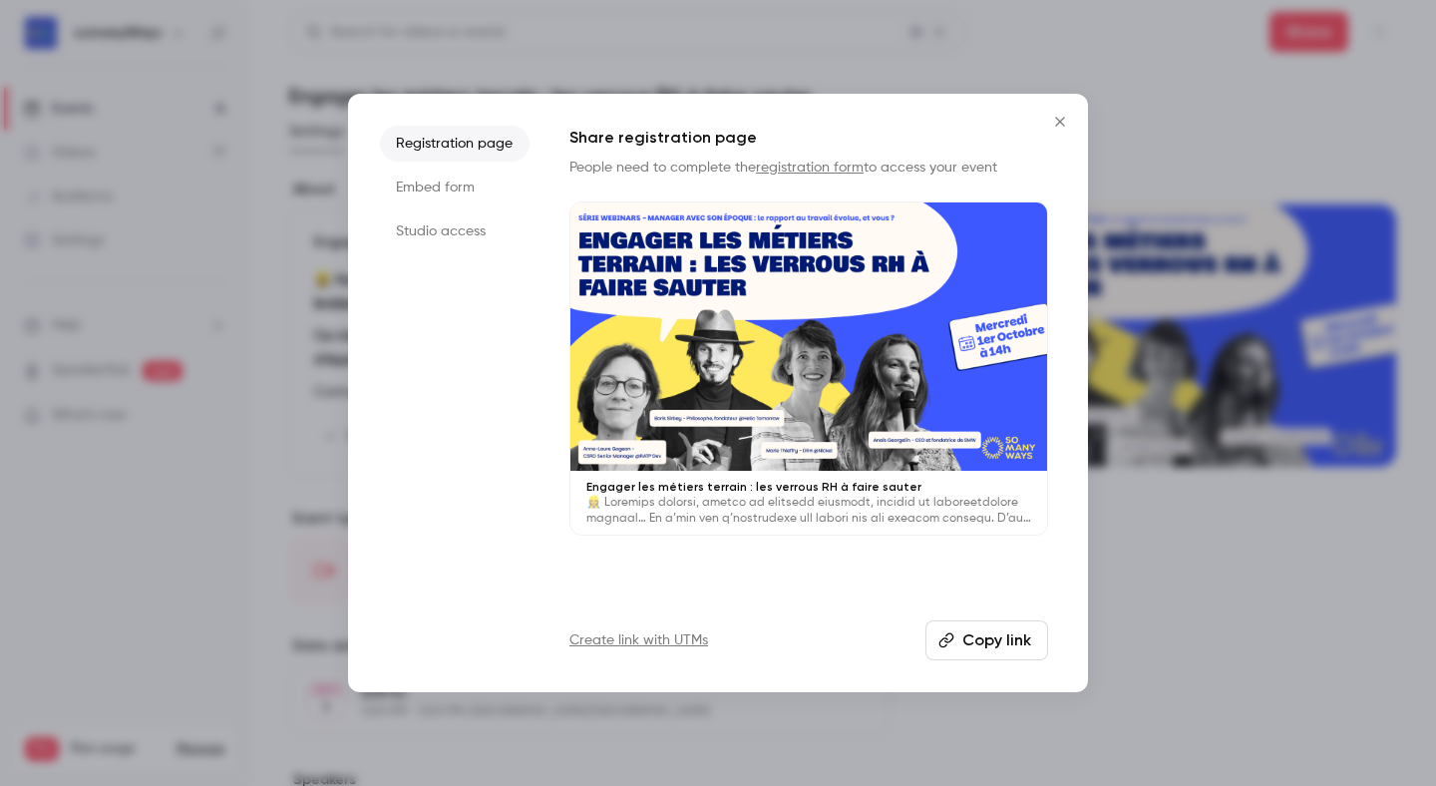
click at [828, 327] on div at bounding box center [808, 336] width 477 height 268
click at [1059, 126] on icon "Close" at bounding box center [1060, 122] width 24 height 16
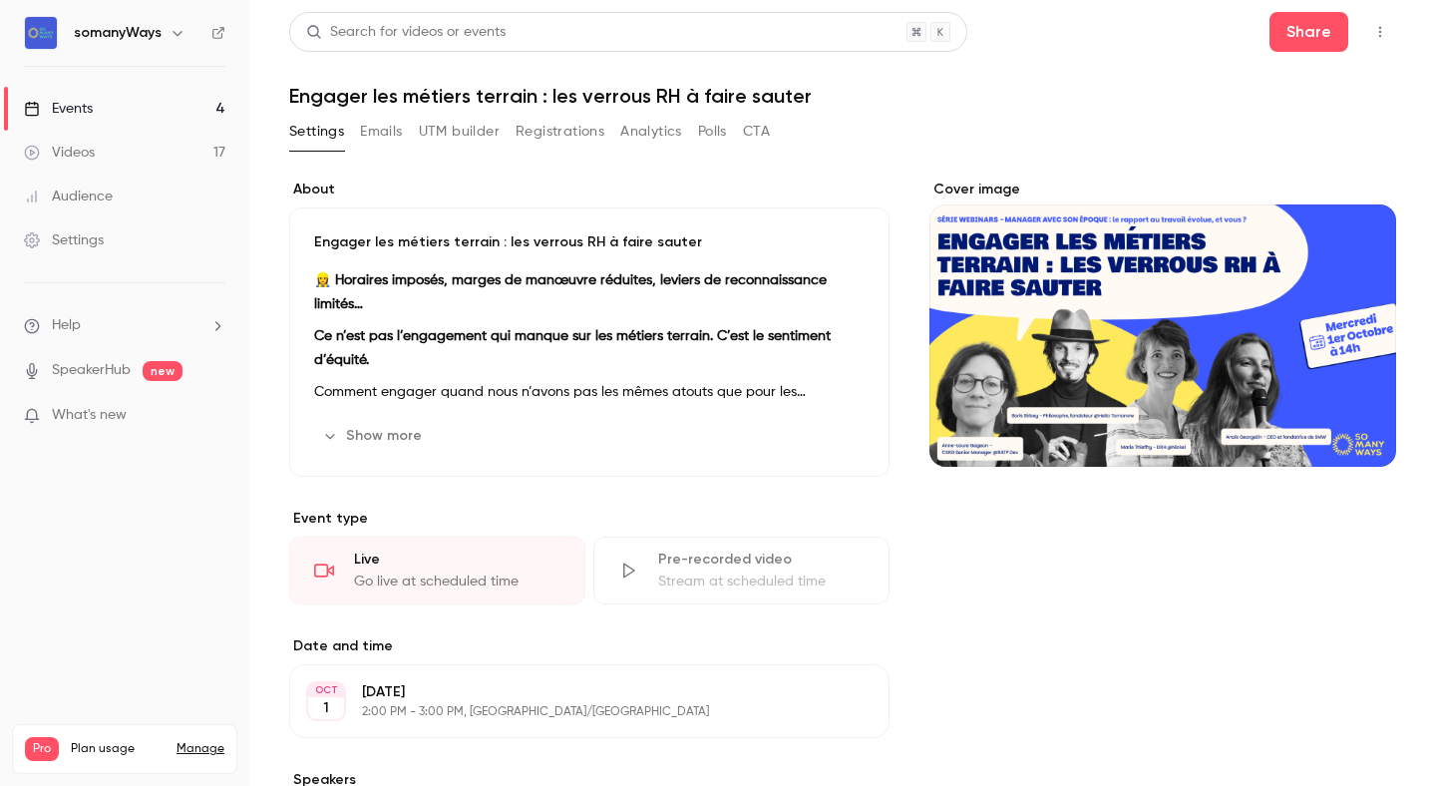
click at [159, 42] on h6 "somanyWays" at bounding box center [118, 33] width 88 height 20
click at [172, 36] on icon "button" at bounding box center [178, 33] width 16 height 16
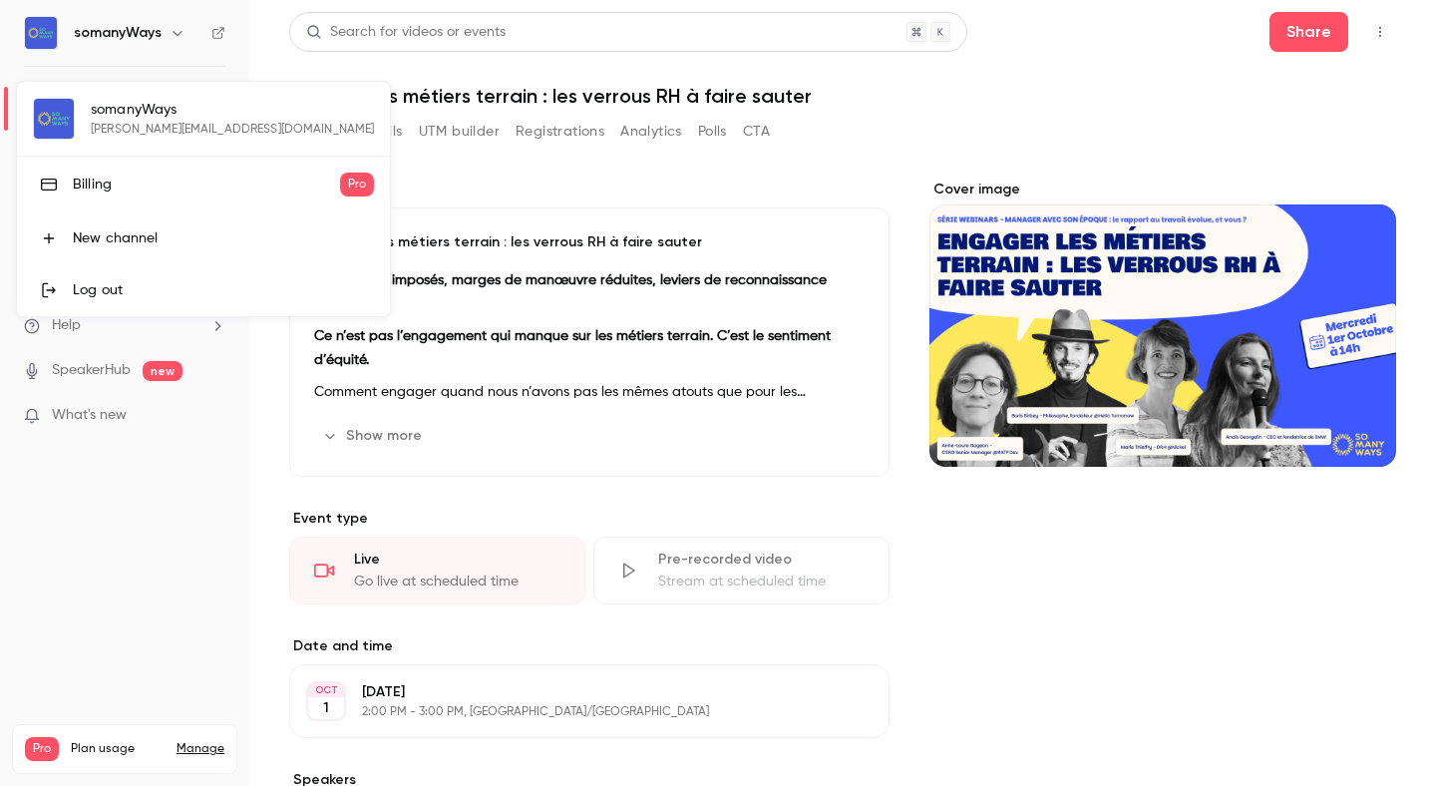
click at [758, 181] on div at bounding box center [718, 393] width 1436 height 786
